Goal: Information Seeking & Learning: Check status

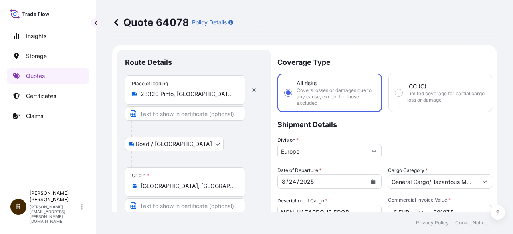
select select "Road / [GEOGRAPHIC_DATA]"
select select "Water"
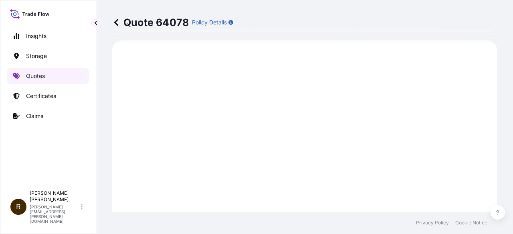
click at [26, 77] on p "Quotes" at bounding box center [35, 76] width 19 height 8
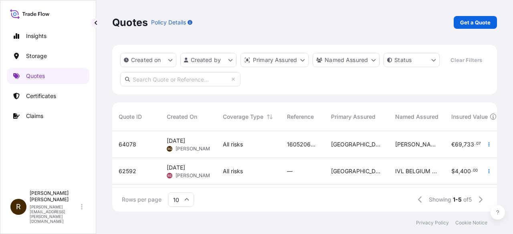
click at [309, 140] on div "1605206568" at bounding box center [302, 144] width 44 height 27
select select "Road / [GEOGRAPHIC_DATA]"
select select "Water"
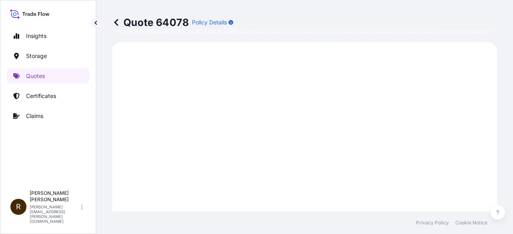
scroll to position [397, 0]
drag, startPoint x: 27, startPoint y: 74, endPoint x: 167, endPoint y: 105, distance: 143.4
drag, startPoint x: 156, startPoint y: 24, endPoint x: 188, endPoint y: 24, distance: 31.6
click at [188, 24] on p "Quote 64078" at bounding box center [150, 22] width 76 height 13
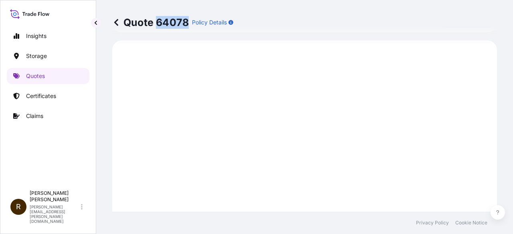
copy p "64078"
click at [40, 56] on p "Storage" at bounding box center [36, 56] width 21 height 8
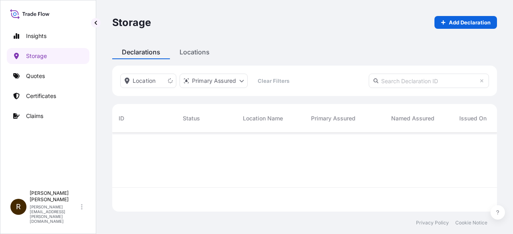
scroll to position [102, 378]
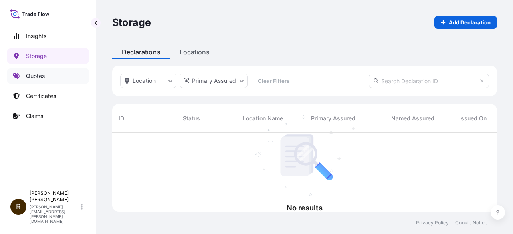
click at [32, 75] on p "Quotes" at bounding box center [35, 76] width 19 height 8
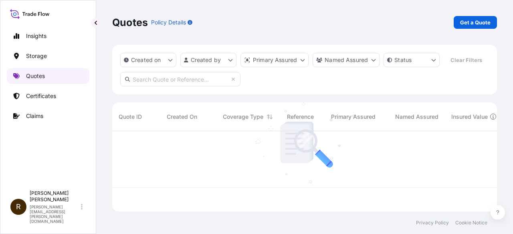
scroll to position [79, 378]
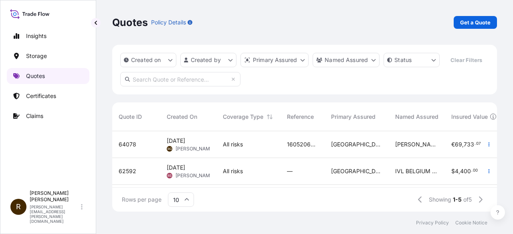
click at [30, 76] on p "Quotes" at bounding box center [35, 76] width 19 height 8
click at [169, 85] on input "text" at bounding box center [180, 79] width 120 height 14
paste input "64078"
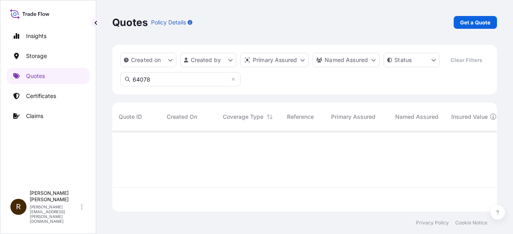
type input "64078"
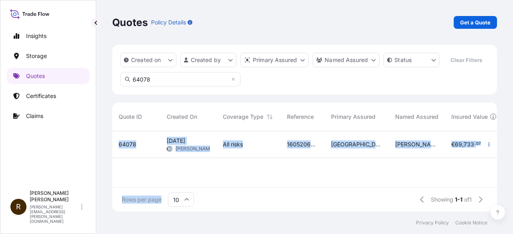
drag, startPoint x: 187, startPoint y: 188, endPoint x: 265, endPoint y: 181, distance: 78.8
click at [265, 181] on div "Quote ID Created On Coverage Type Reference Primary Assured Named Assured Insur…" at bounding box center [304, 157] width 384 height 109
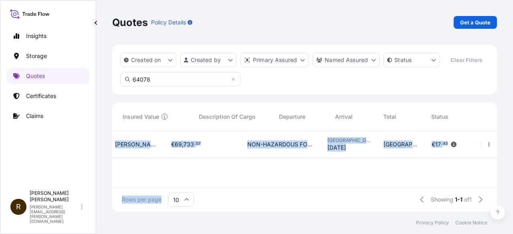
scroll to position [0, 328]
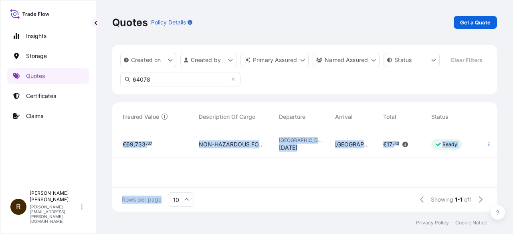
click at [447, 144] on p "Ready" at bounding box center [449, 144] width 15 height 6
select select "Road / [GEOGRAPHIC_DATA]"
select select "Water"
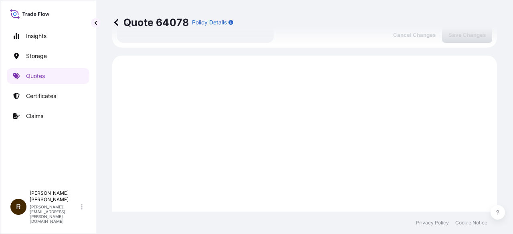
scroll to position [397, 0]
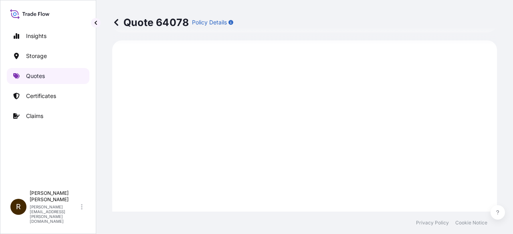
click at [32, 74] on p "Quotes" at bounding box center [35, 76] width 19 height 8
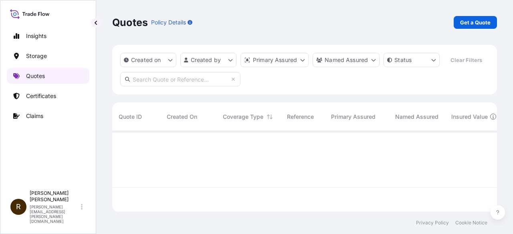
scroll to position [79, 378]
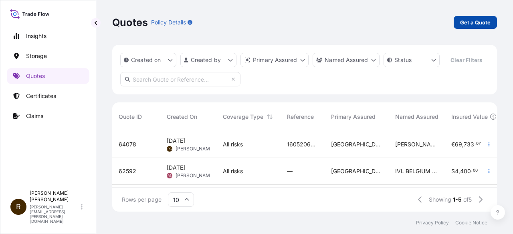
click at [467, 21] on p "Get a Quote" at bounding box center [475, 22] width 30 height 8
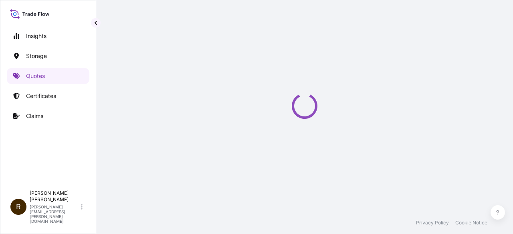
select select "Water"
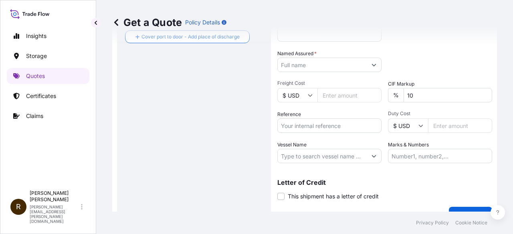
scroll to position [217, 0]
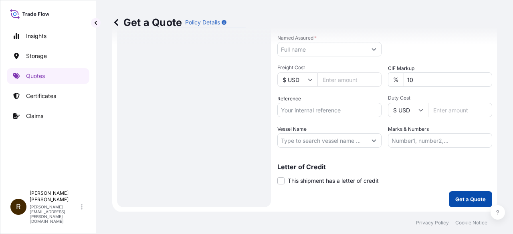
click at [456, 197] on p "Get a Quote" at bounding box center [470, 199] width 30 height 8
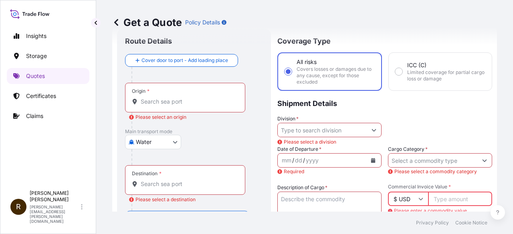
scroll to position [0, 0]
